Goal: Task Accomplishment & Management: Manage account settings

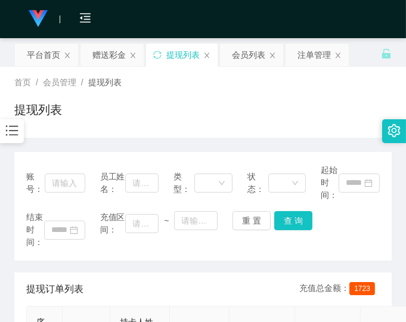
drag, startPoint x: 341, startPoint y: 94, endPoint x: 329, endPoint y: 89, distance: 12.6
click at [340, 94] on div "首页 / 会员管理 / 提现列表 / 提现列表" at bounding box center [203, 102] width 378 height 52
click at [94, 49] on div "赠送彩金" at bounding box center [108, 55] width 33 height 23
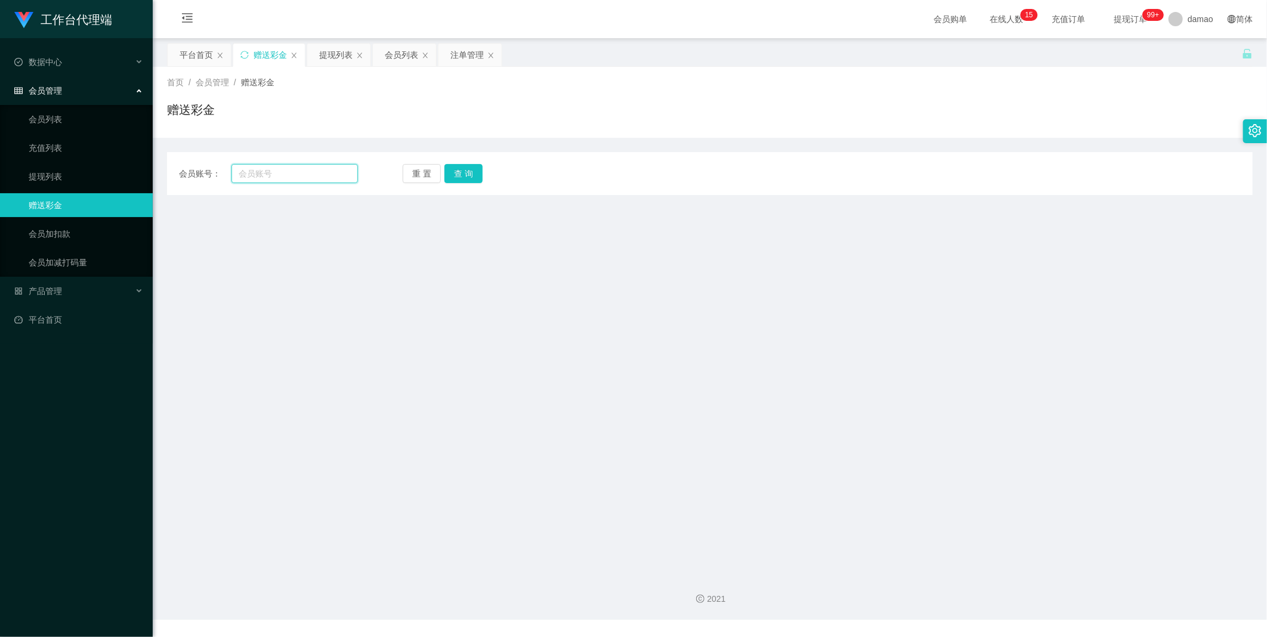
click at [294, 168] on input "text" at bounding box center [294, 173] width 126 height 19
paste input "91277331"
type input "91277331"
drag, startPoint x: 461, startPoint y: 169, endPoint x: 444, endPoint y: 169, distance: 16.7
click at [406, 169] on button "查 询" at bounding box center [463, 173] width 38 height 19
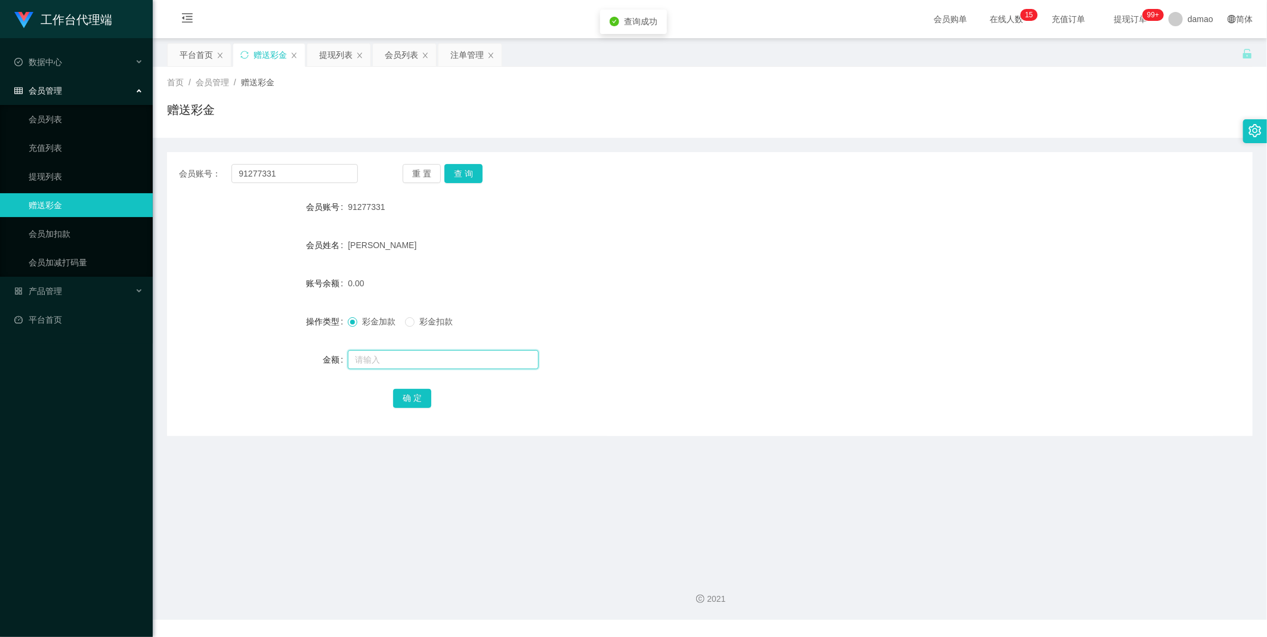
click at [406, 322] on input "text" at bounding box center [443, 359] width 191 height 19
type input "100"
click at [406, 322] on button "确 定" at bounding box center [412, 398] width 38 height 19
click at [395, 50] on div "会员列表" at bounding box center [401, 55] width 33 height 23
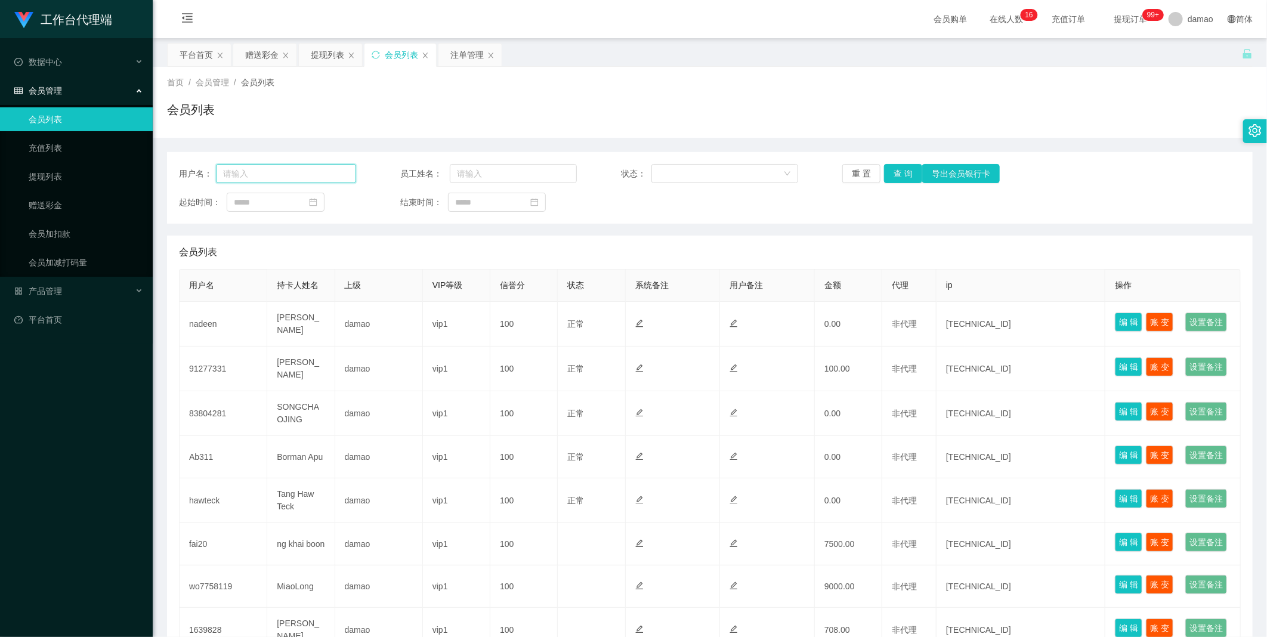
click at [297, 171] on input "text" at bounding box center [286, 173] width 140 height 19
paste input "91277331"
type input "91277331"
click at [406, 172] on button "查 询" at bounding box center [903, 173] width 38 height 19
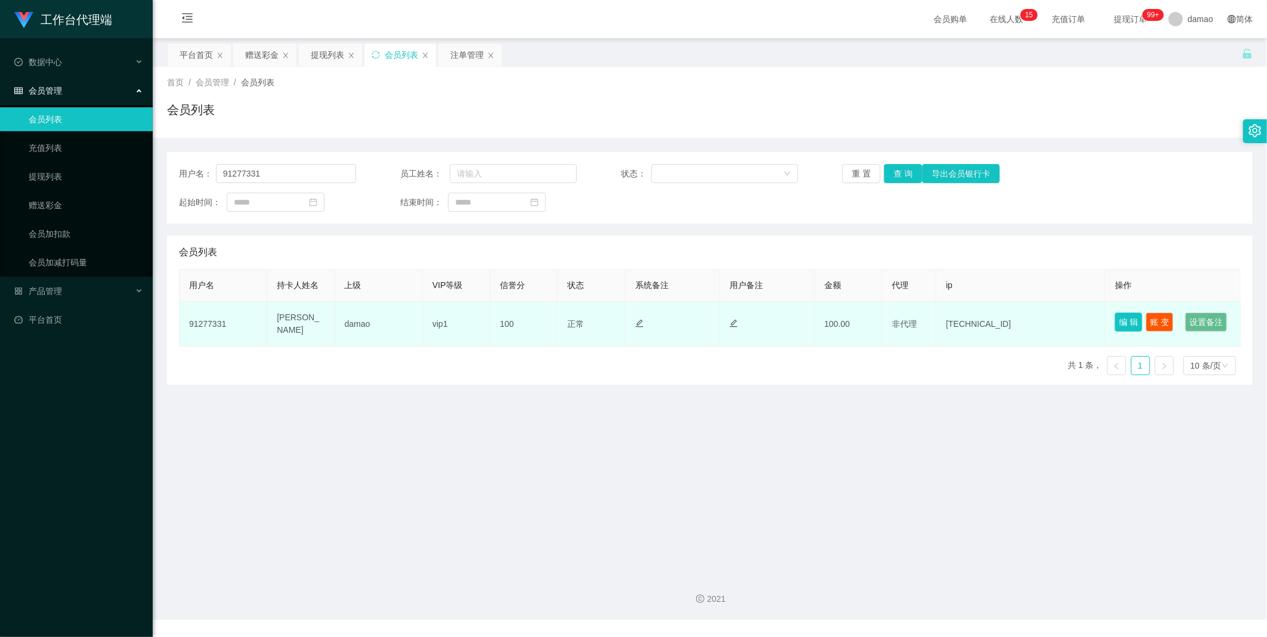
click at [406, 317] on button "编 辑" at bounding box center [1128, 322] width 27 height 19
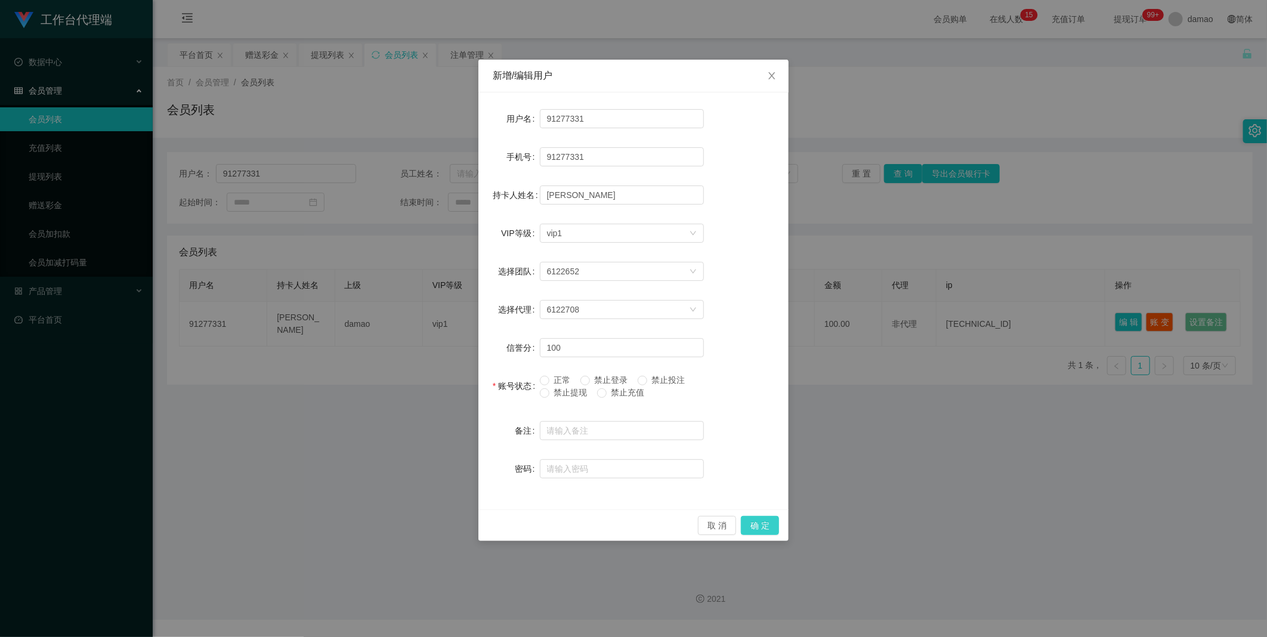
click at [406, 322] on button "确 定" at bounding box center [760, 525] width 38 height 19
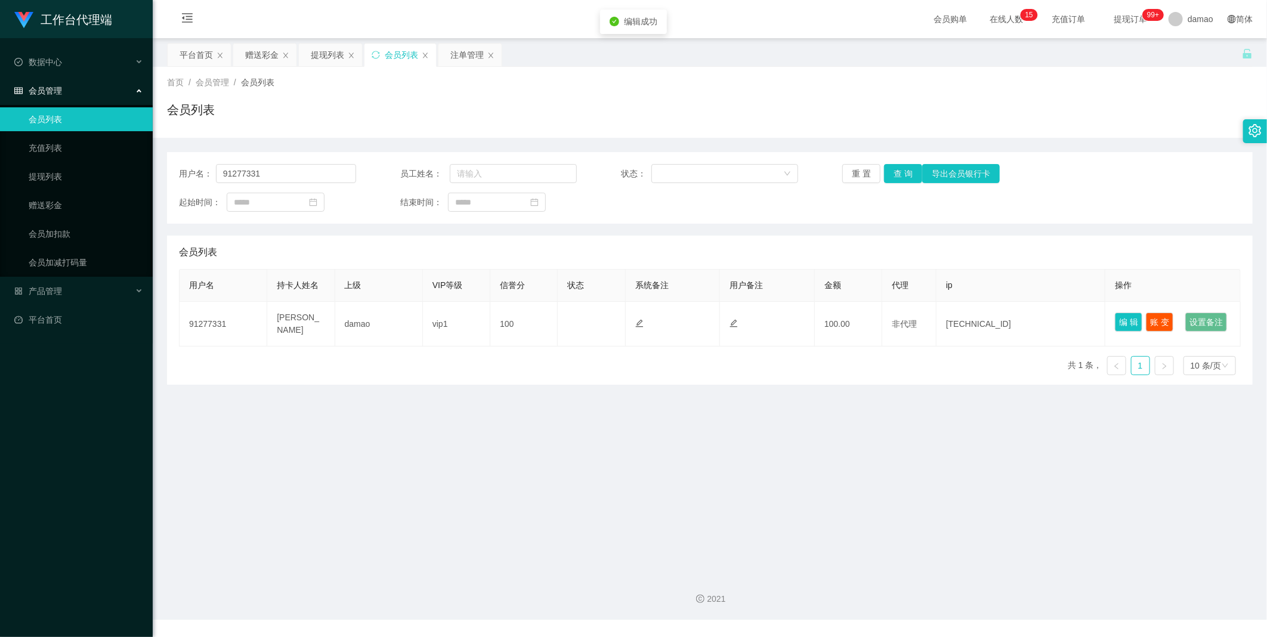
drag, startPoint x: 856, startPoint y: 454, endPoint x: 858, endPoint y: 446, distance: 8.0
click at [406, 322] on main "关闭左侧 关闭右侧 关闭其它 刷新页面 平台首页 赠送彩金 提现列表 会员列表 注单管理 首页 / 会员管理 / 会员列表 / 会员列表 用户名： 91277…" at bounding box center [710, 301] width 1114 height 526
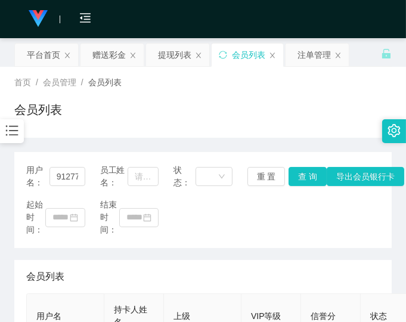
drag, startPoint x: 317, startPoint y: 225, endPoint x: 311, endPoint y: 228, distance: 7.5
click at [317, 224] on div "起始时间： 结束时间：" at bounding box center [203, 218] width 354 height 38
click at [282, 221] on div "起始时间： 结束时间：" at bounding box center [203, 218] width 354 height 38
drag, startPoint x: 297, startPoint y: 121, endPoint x: 313, endPoint y: 27, distance: 94.5
click at [297, 117] on div "会员列表" at bounding box center [203, 114] width 378 height 27
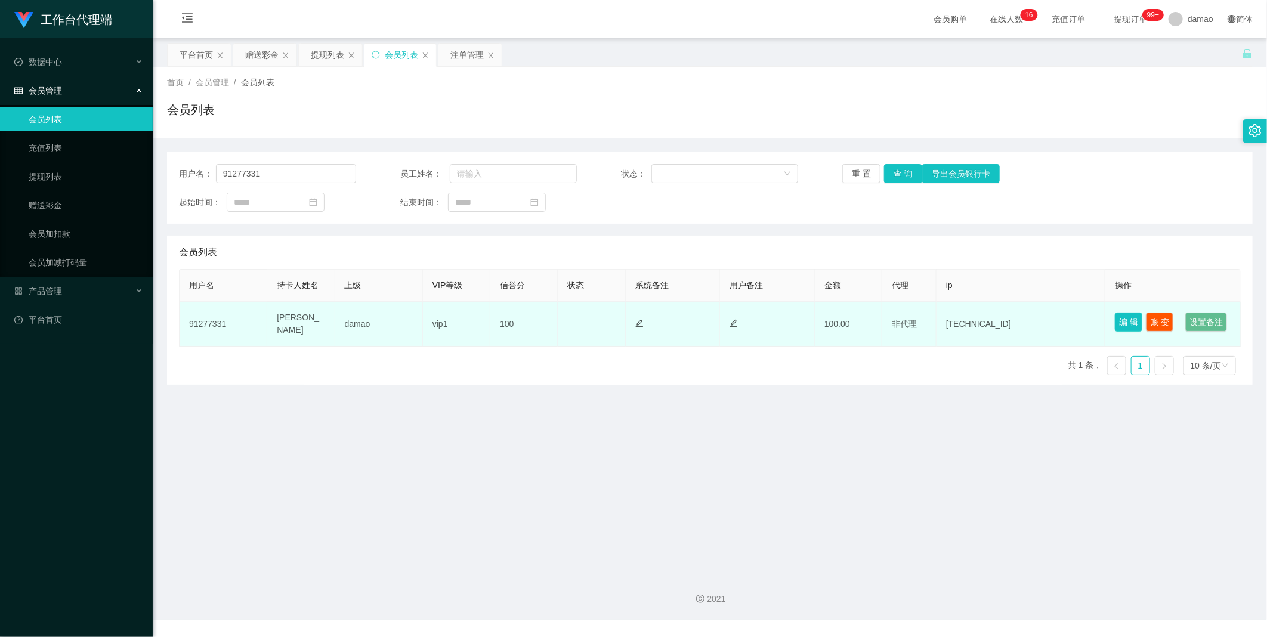
click at [406, 318] on button "编 辑" at bounding box center [1128, 322] width 27 height 19
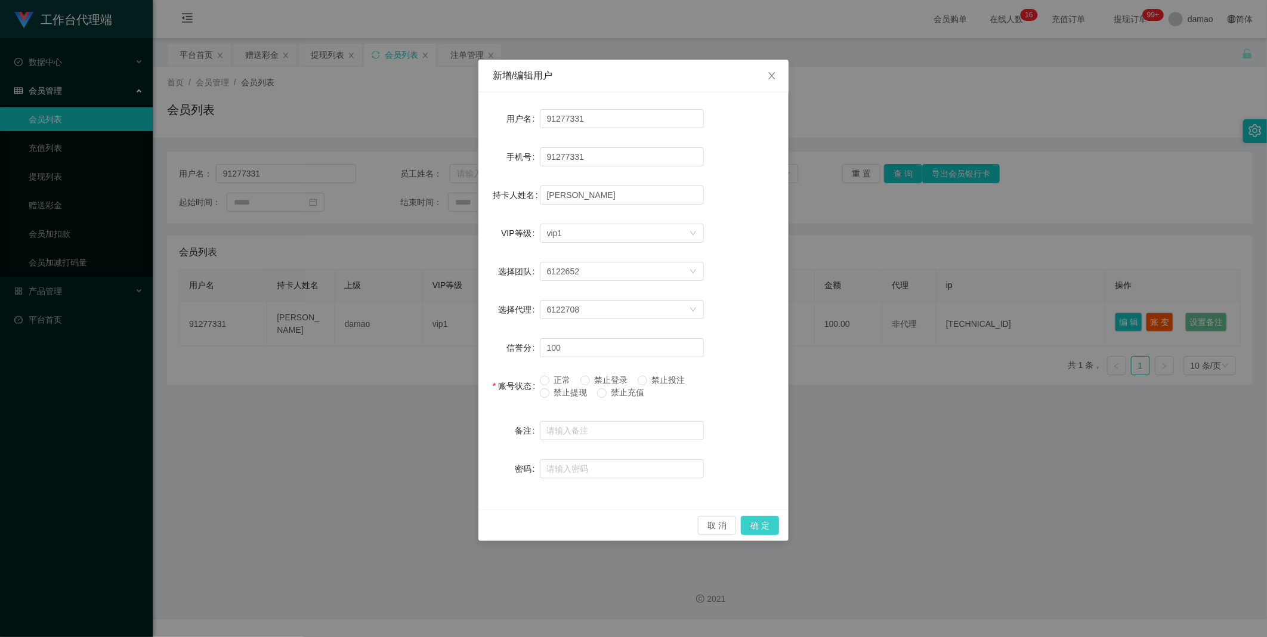
click at [406, 322] on button "确 定" at bounding box center [760, 525] width 38 height 19
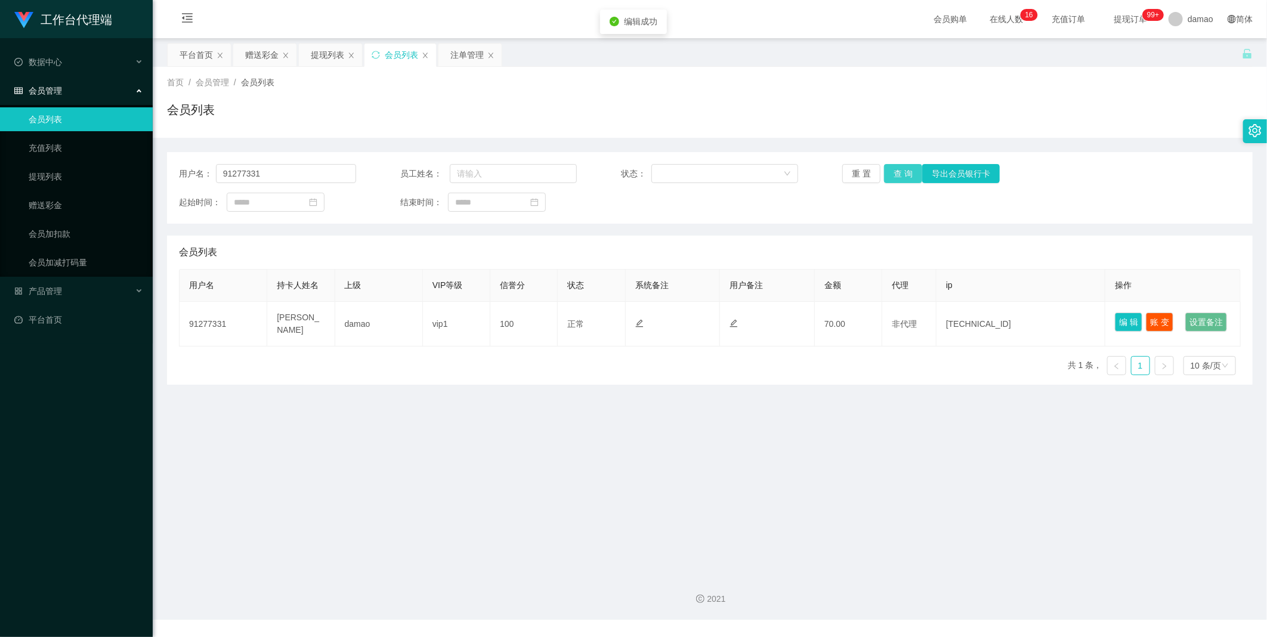
click at [406, 172] on button "查 询" at bounding box center [903, 173] width 38 height 19
click at [406, 322] on div "用户名 持卡人姓名 上级 VIP等级 信誉分 状态 系统备注 用户备注 金额 代理 ip 操作 91277331 [PERSON_NAME] damao vi…" at bounding box center [710, 327] width 1062 height 116
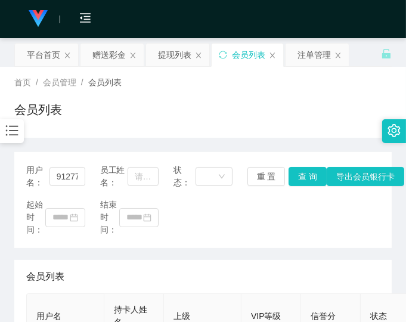
click at [289, 243] on div "用户名： 91277331 员工姓名： 状态： 重 置 查 询 导出会员银行卡 起始时间： 结束时间：" at bounding box center [203, 200] width 378 height 96
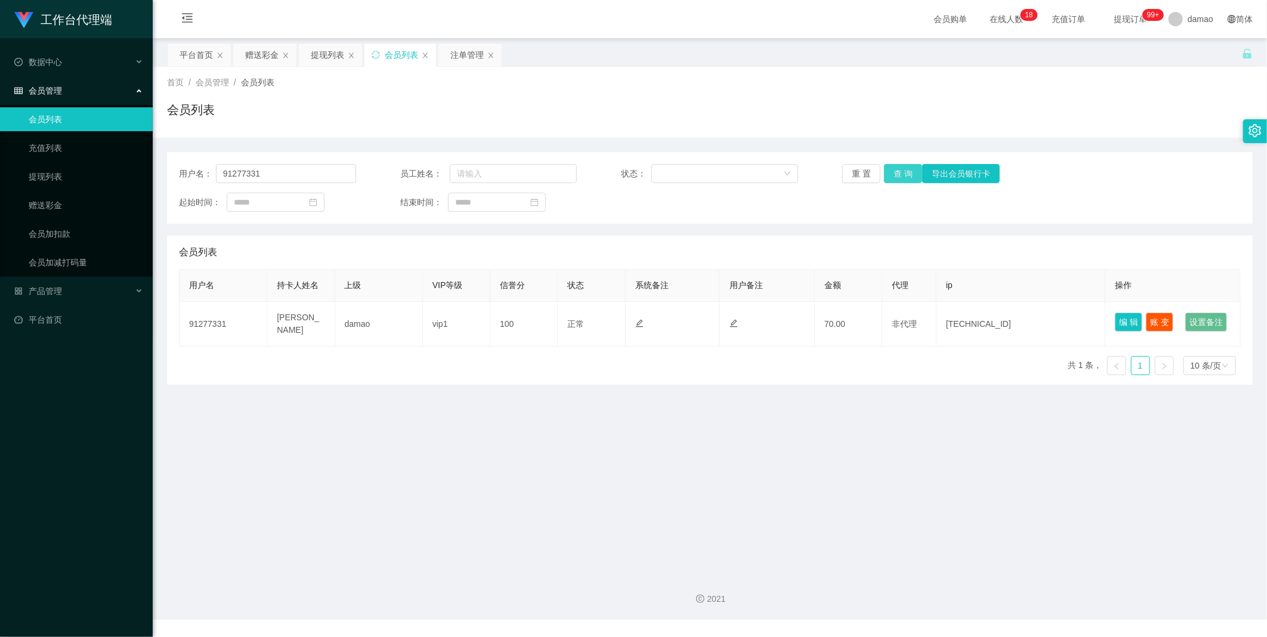
click at [406, 172] on button "查 询" at bounding box center [903, 173] width 38 height 19
click at [394, 54] on div "会员列表" at bounding box center [401, 55] width 33 height 23
click at [406, 177] on button "查 询" at bounding box center [903, 173] width 38 height 19
drag, startPoint x: 325, startPoint y: 61, endPoint x: 357, endPoint y: 72, distance: 33.8
click at [325, 61] on div "提现列表" at bounding box center [327, 55] width 33 height 23
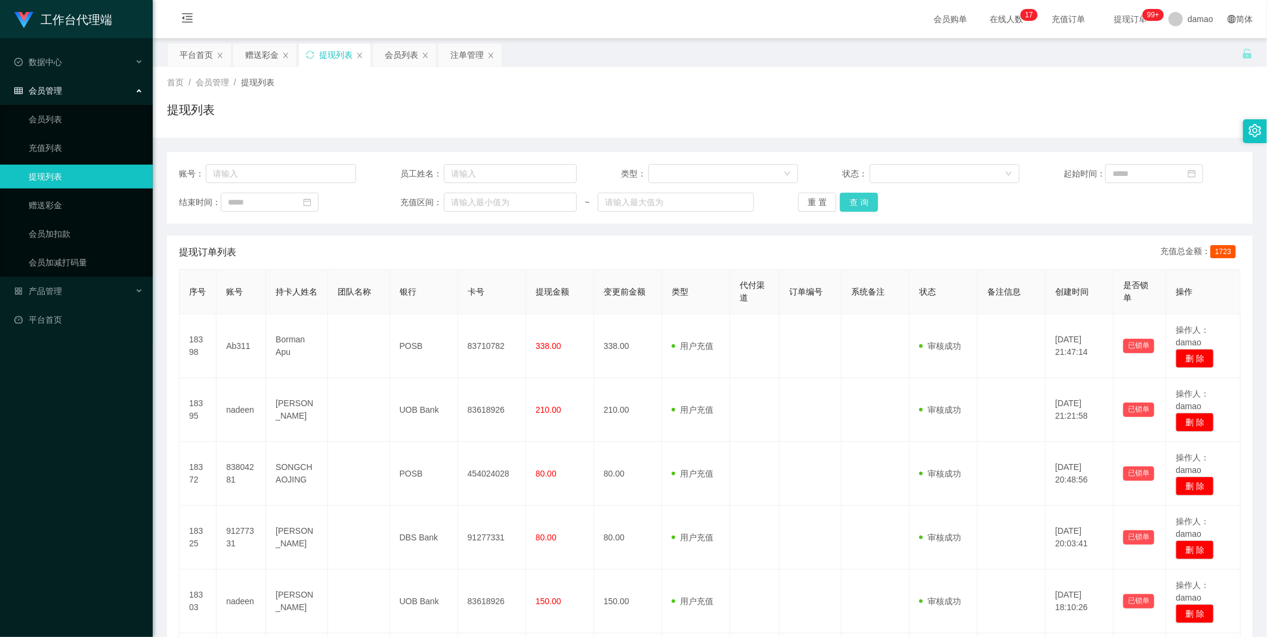
click at [406, 203] on button "查 询" at bounding box center [859, 202] width 38 height 19
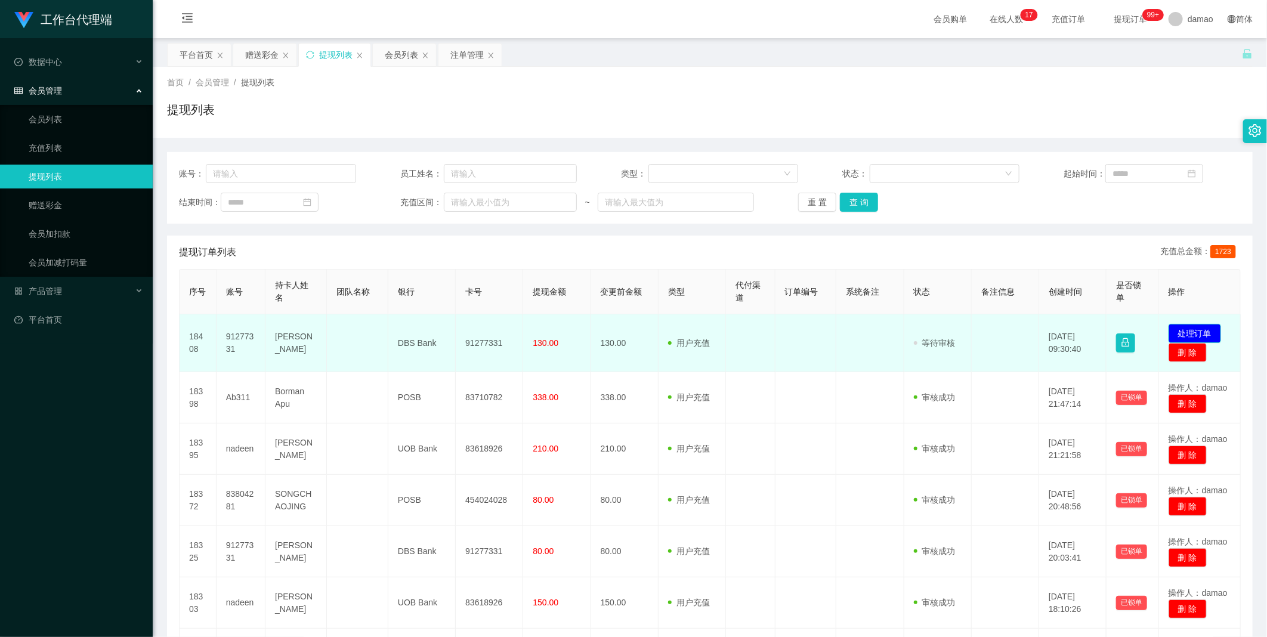
click at [406, 322] on button "处理订单" at bounding box center [1195, 333] width 52 height 19
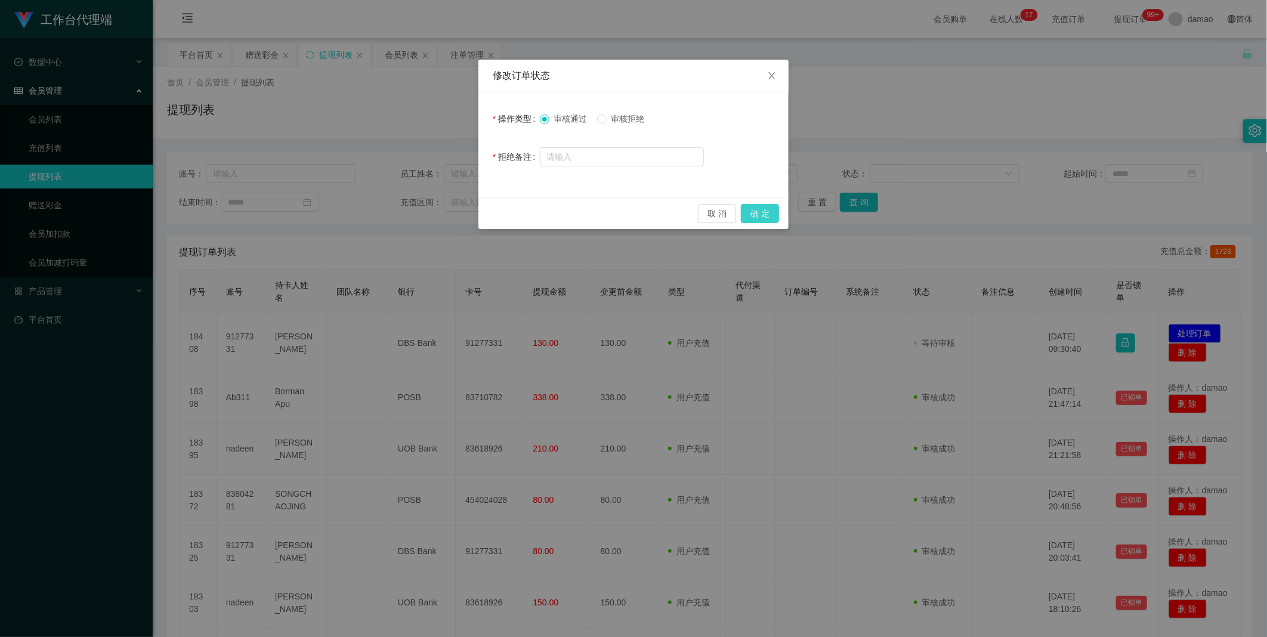
click at [406, 215] on button "确 定" at bounding box center [760, 213] width 38 height 19
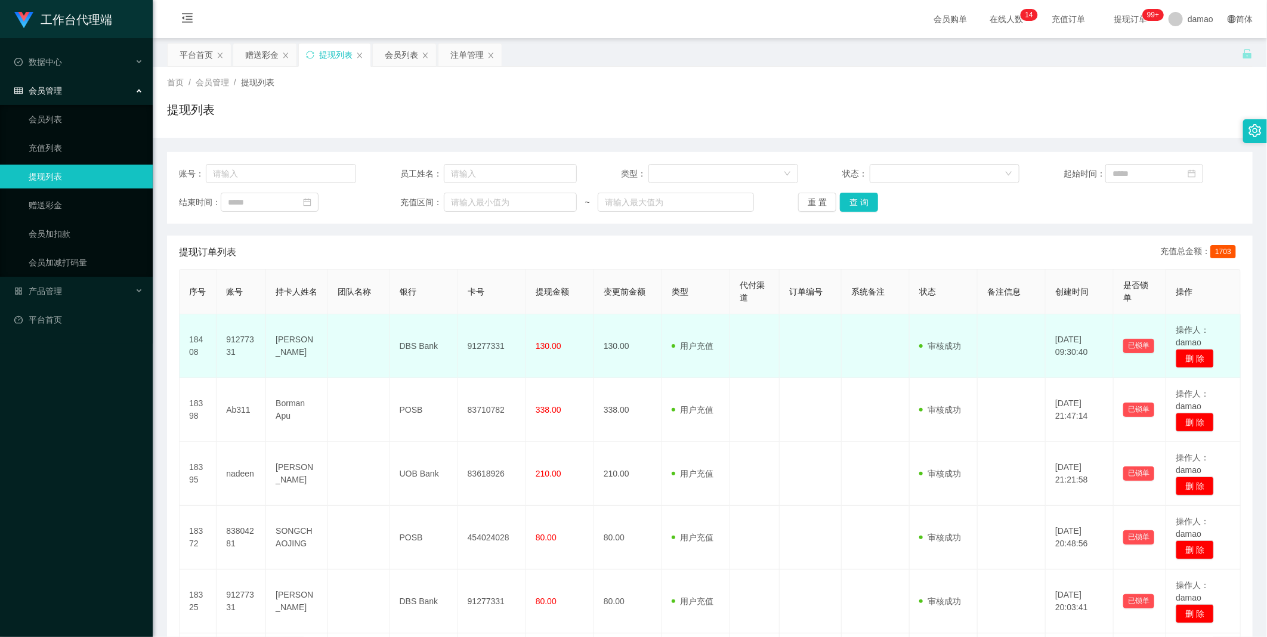
click at [406, 322] on td "91277331" at bounding box center [492, 346] width 68 height 64
copy td "91277331"
